Goal: Information Seeking & Learning: Learn about a topic

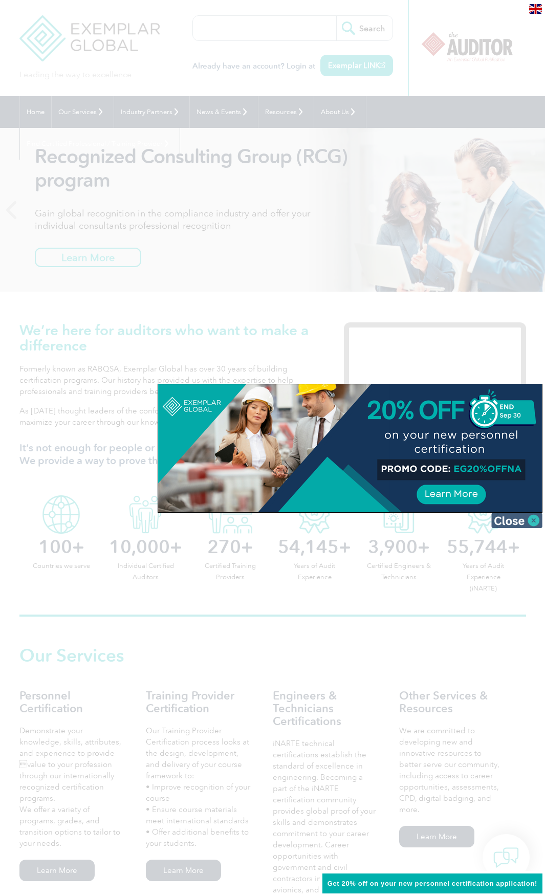
click at [532, 520] on img at bounding box center [516, 520] width 51 height 15
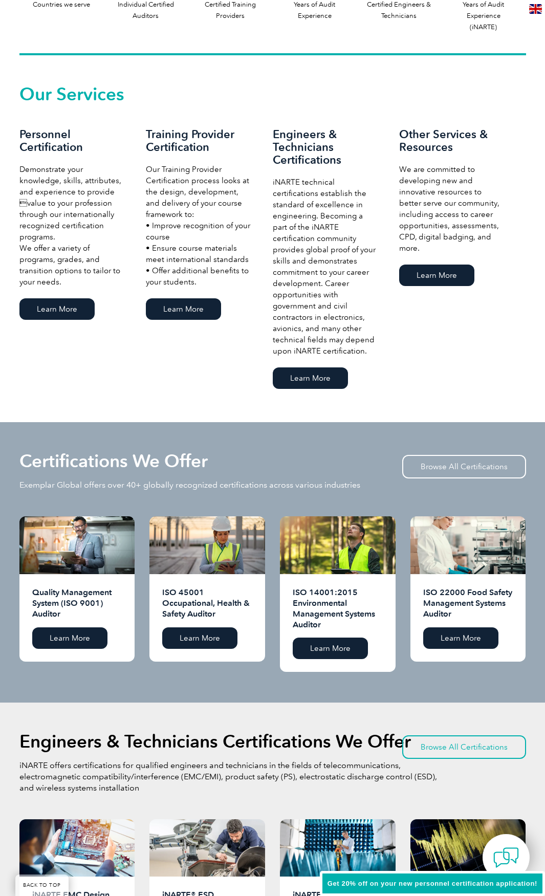
scroll to position [563, 0]
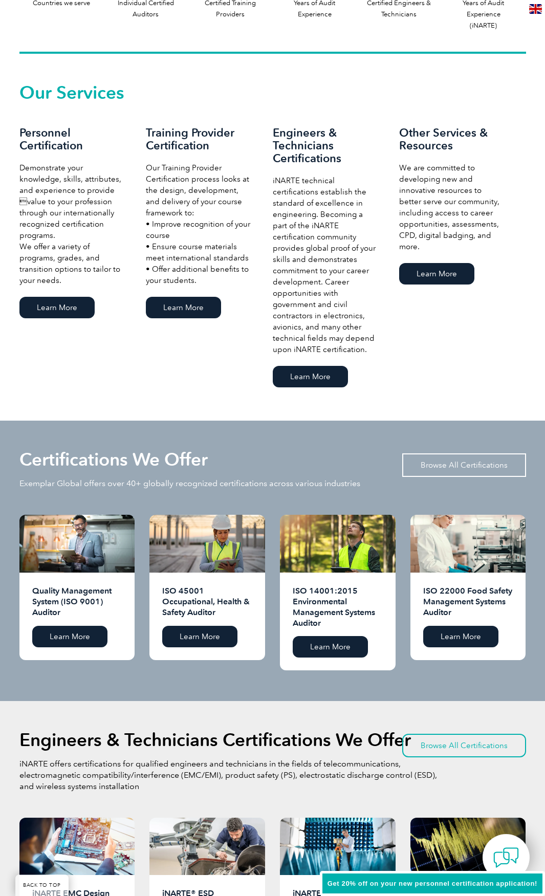
click at [451, 454] on link "Browse All Certifications" at bounding box center [464, 466] width 124 height 24
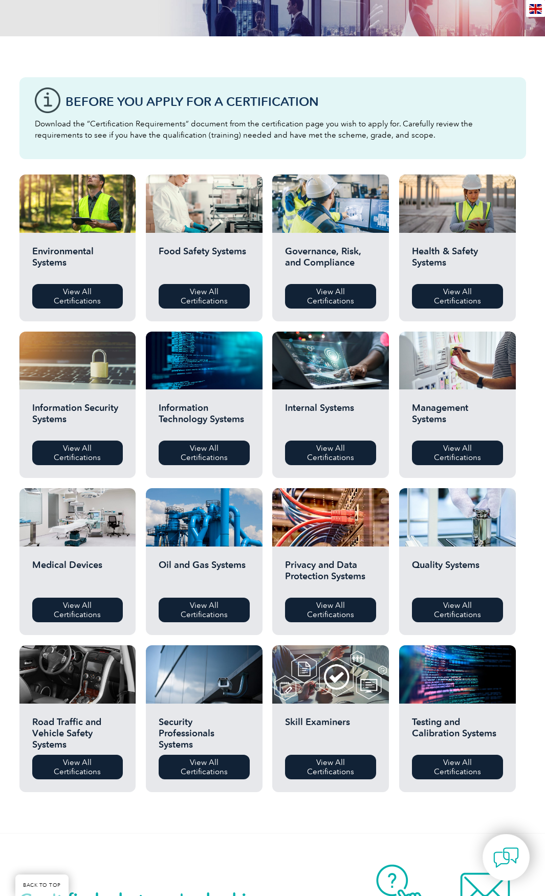
scroll to position [205, 0]
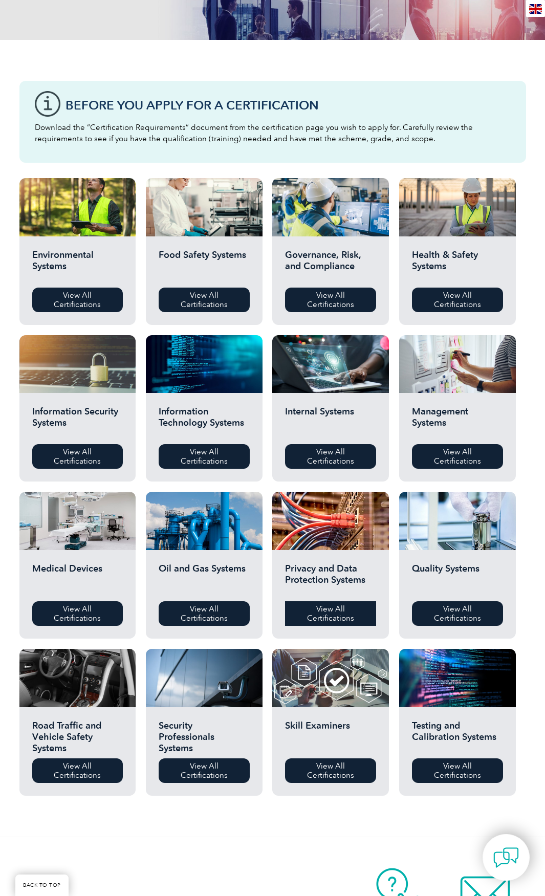
click at [344, 611] on link "View All Certifications" at bounding box center [330, 613] width 91 height 25
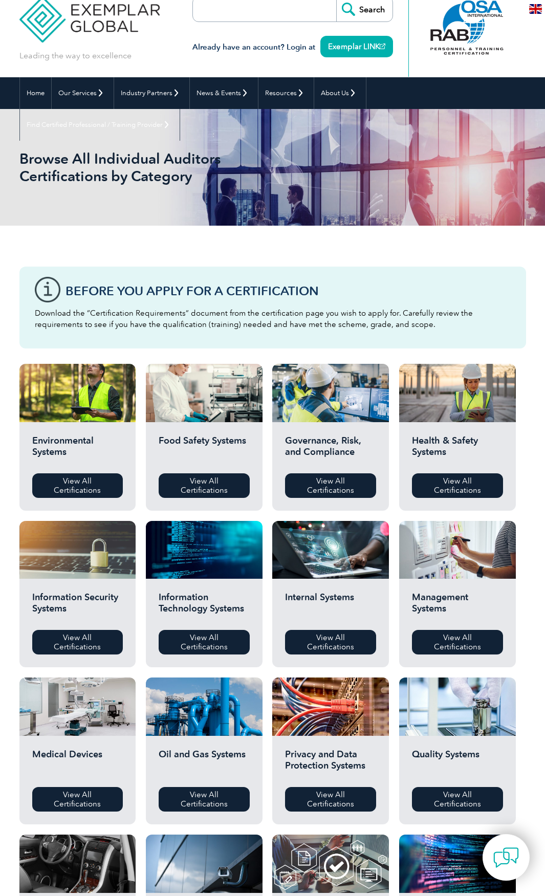
scroll to position [0, 0]
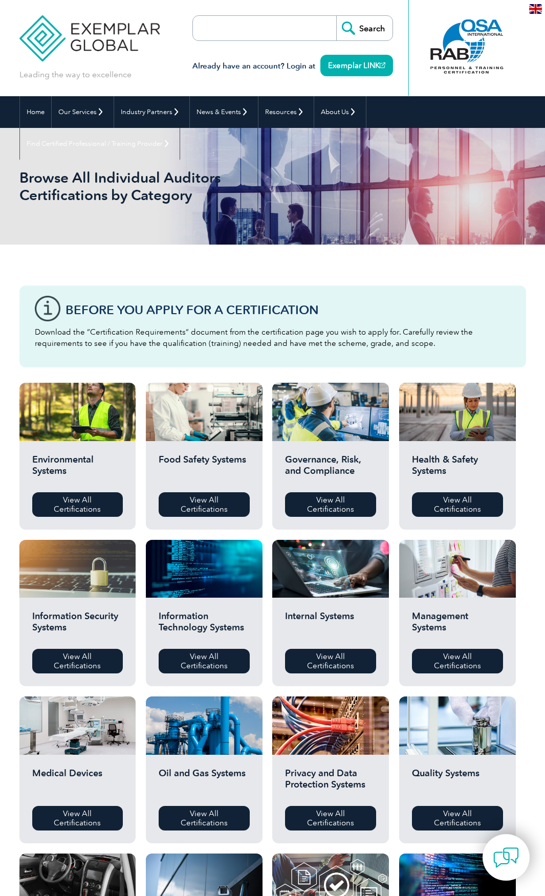
click at [253, 35] on input "search" at bounding box center [251, 28] width 107 height 25
type input "2700"
click at [336, 16] on input "Search" at bounding box center [364, 28] width 56 height 25
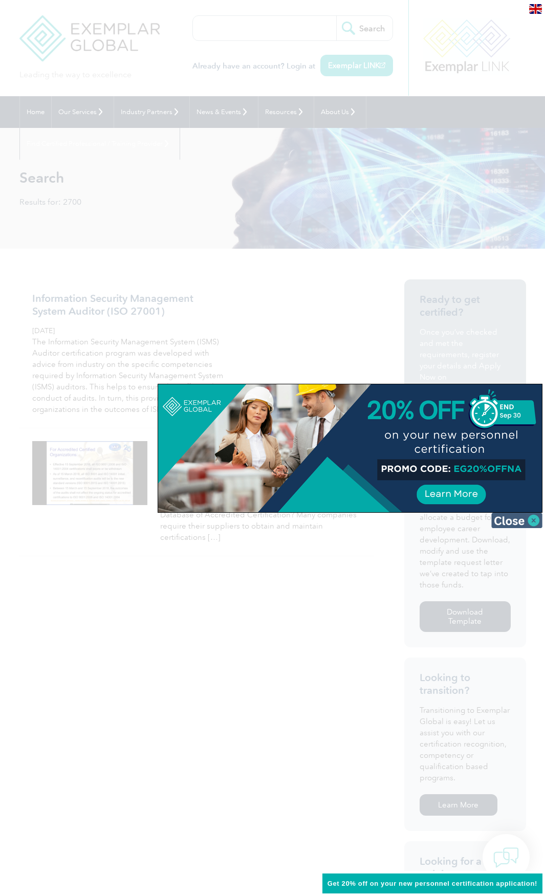
click at [532, 521] on img at bounding box center [516, 520] width 51 height 15
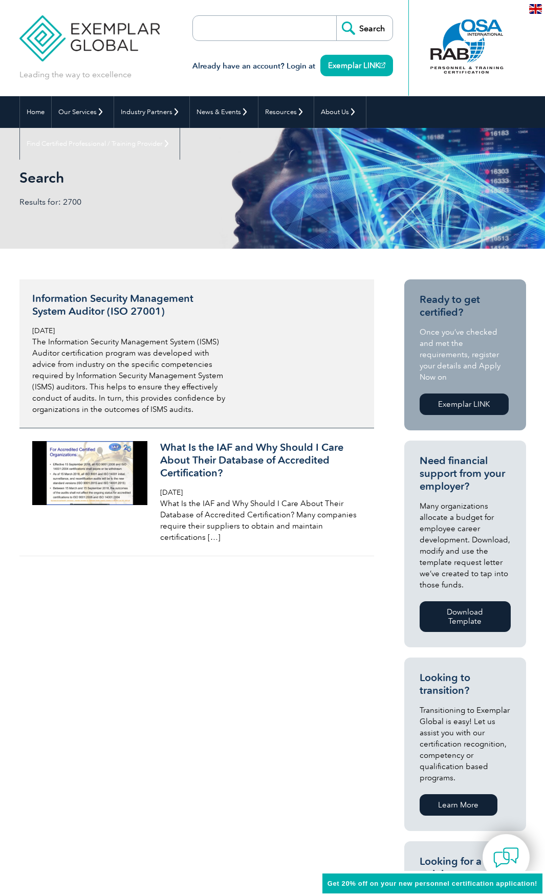
click at [112, 348] on p "The Information Security Management System (ISMS) Auditor certification program…" at bounding box center [131, 375] width 198 height 79
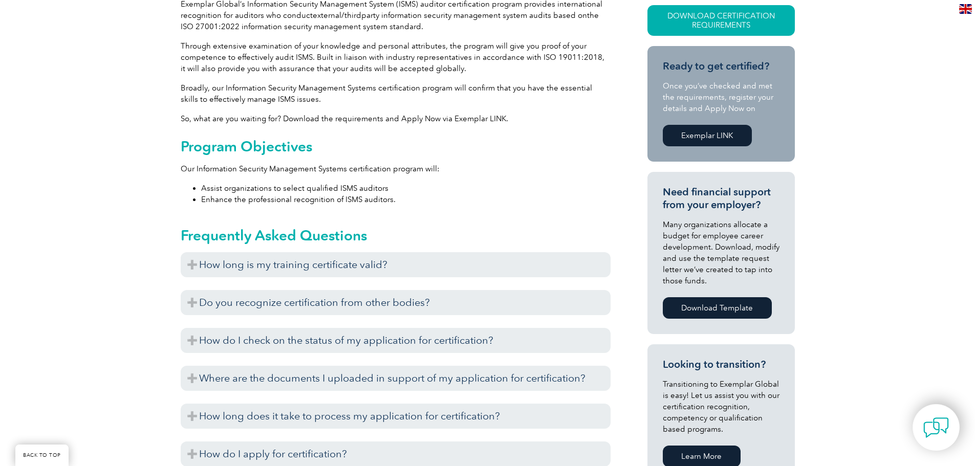
scroll to position [409, 0]
